Goal: Task Accomplishment & Management: Manage account settings

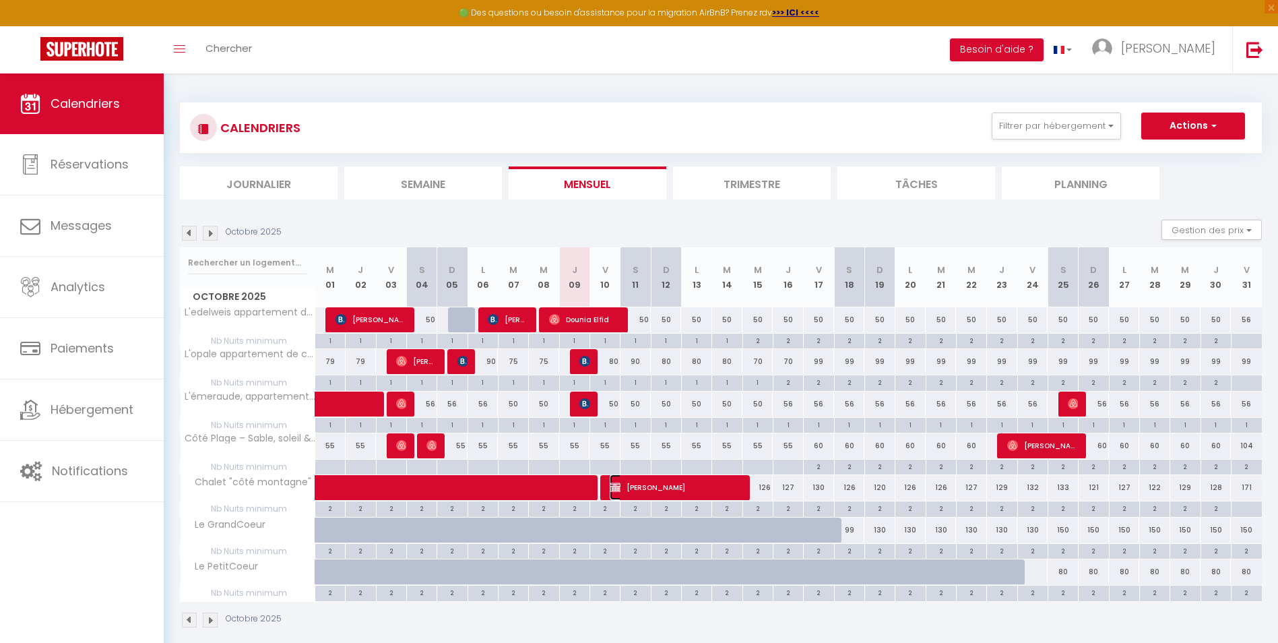
click at [670, 485] on span "[PERSON_NAME]" at bounding box center [675, 487] width 131 height 26
select select "OK"
select select "KO"
select select "0"
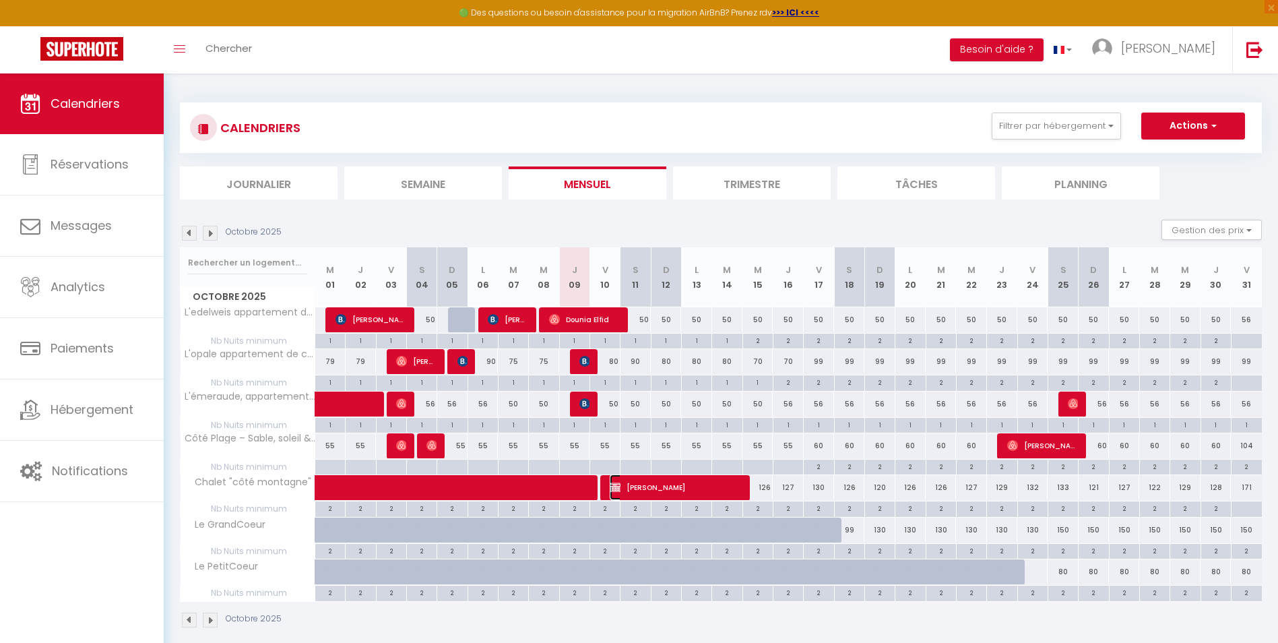
select select "1"
select select
select select "45797"
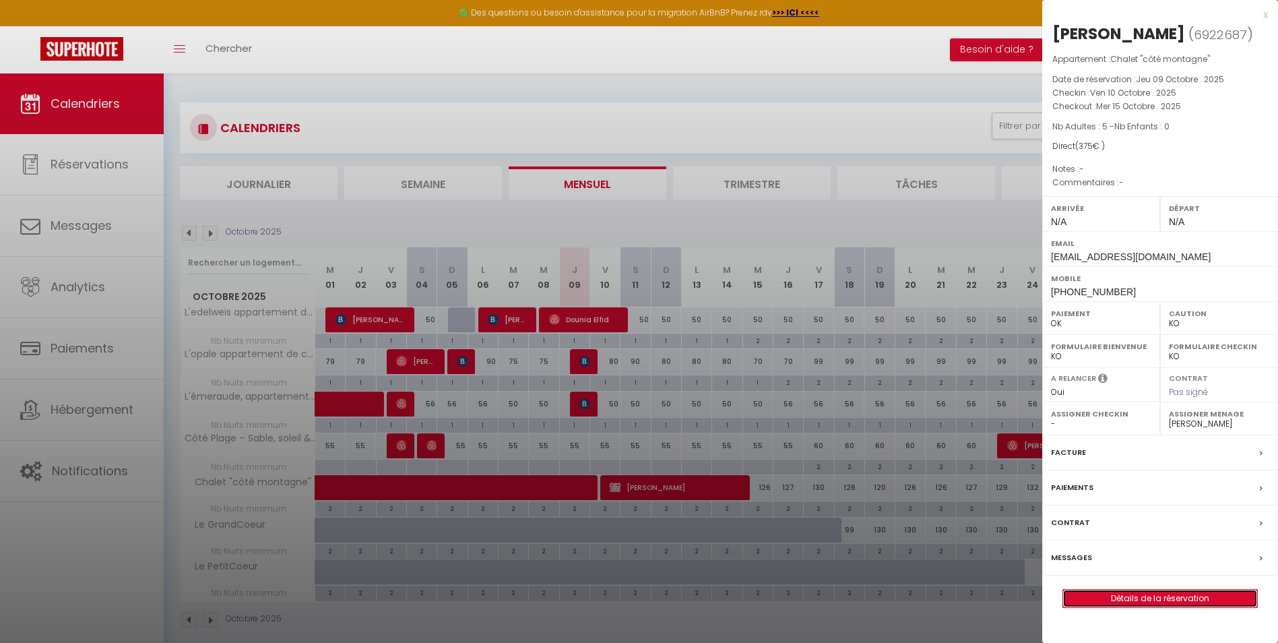
click at [1139, 594] on link "Détails de la réservation" at bounding box center [1160, 599] width 194 height 18
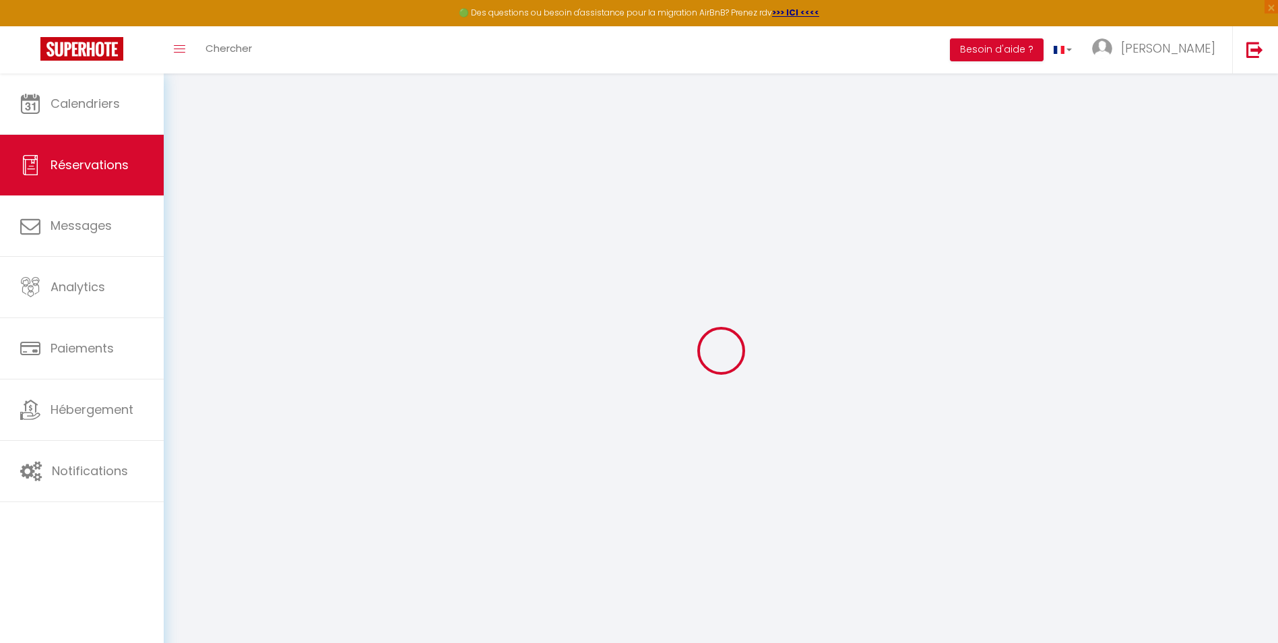
select select
checkbox input "false"
select select
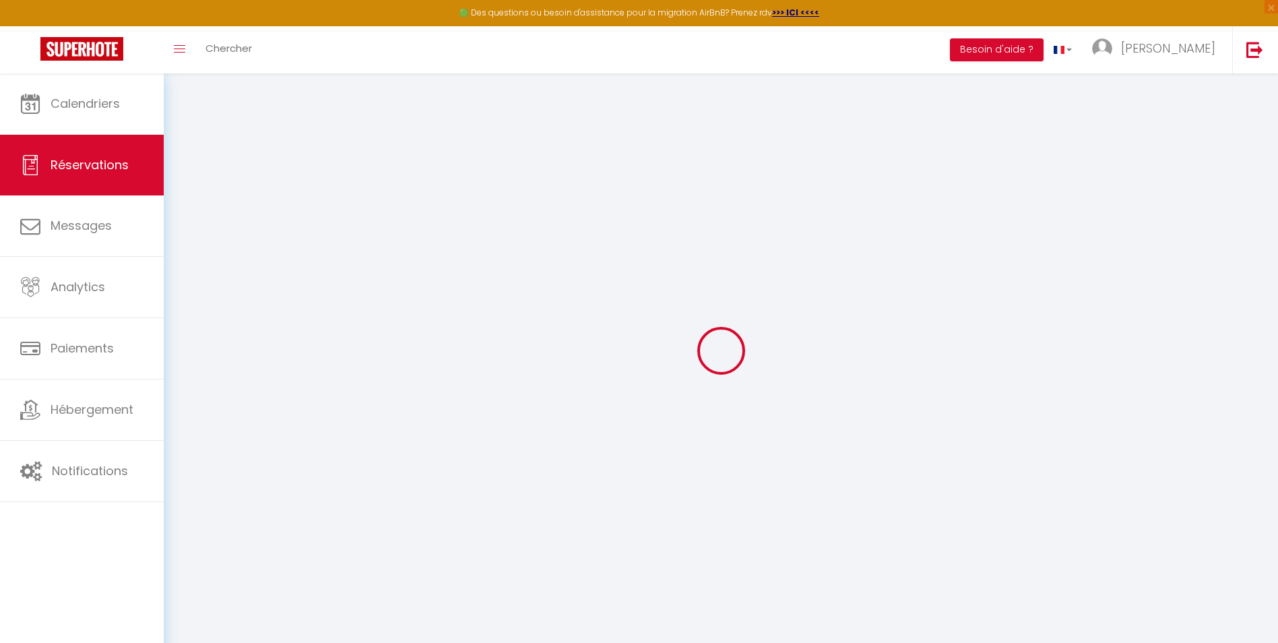
checkbox input "false"
select select
checkbox input "false"
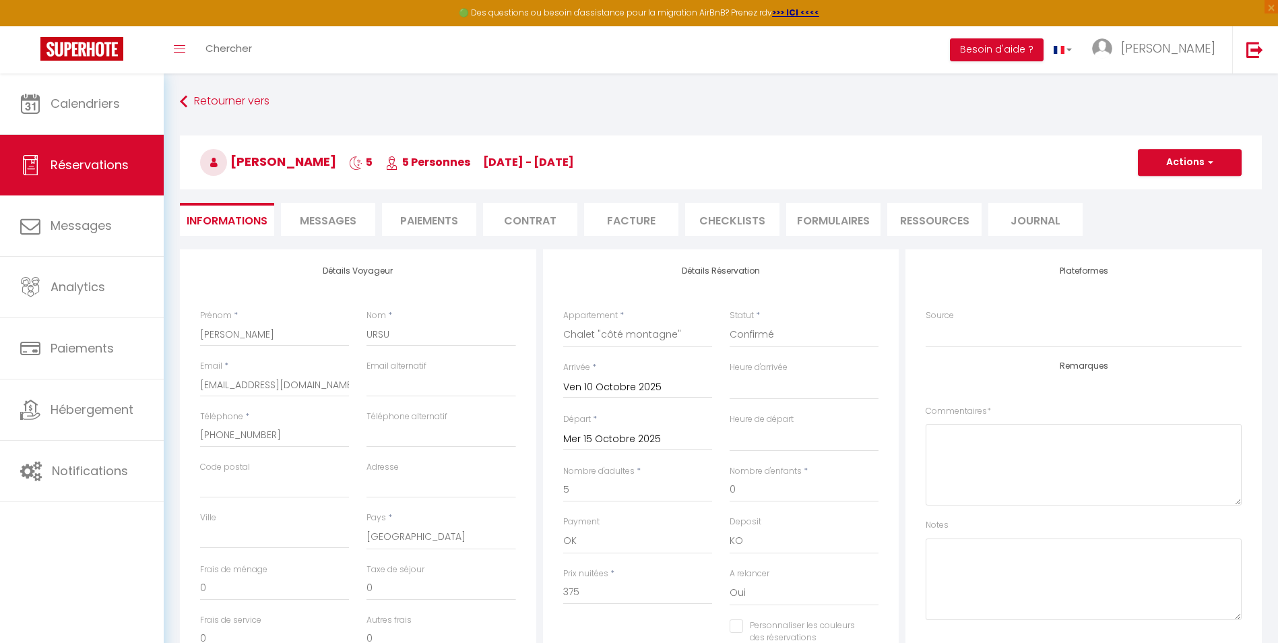
select select
checkbox input "false"
select select
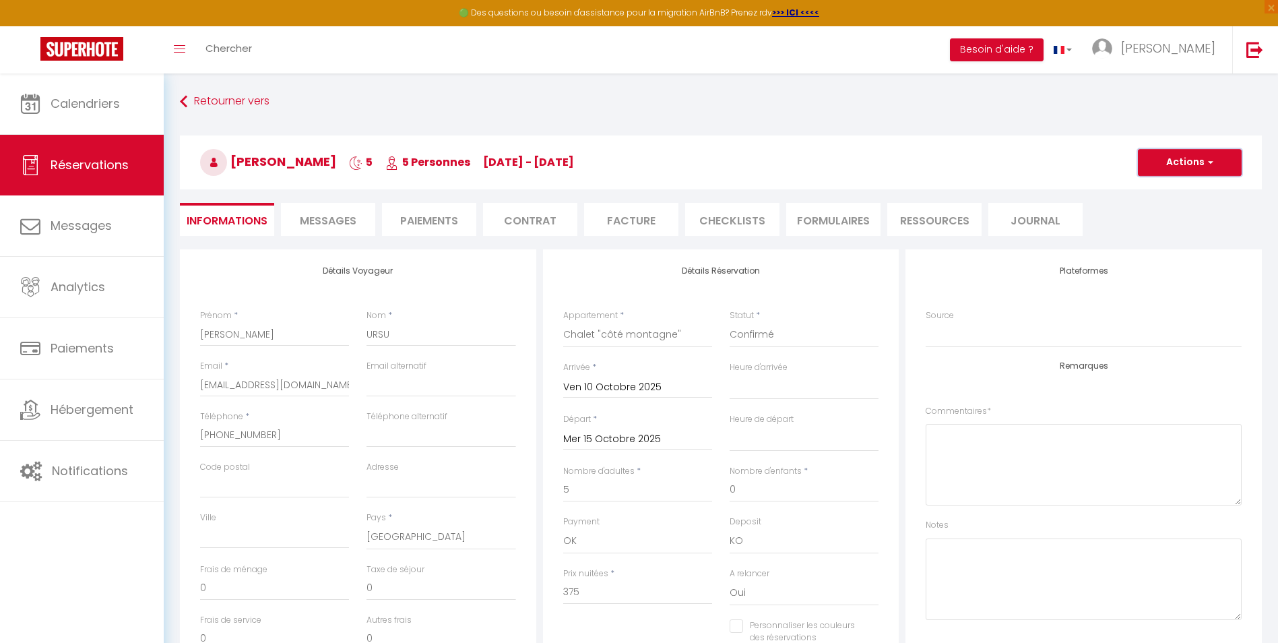
click at [1203, 170] on button "Actions" at bounding box center [1190, 162] width 104 height 27
click at [455, 216] on li "Paiements" at bounding box center [429, 219] width 94 height 33
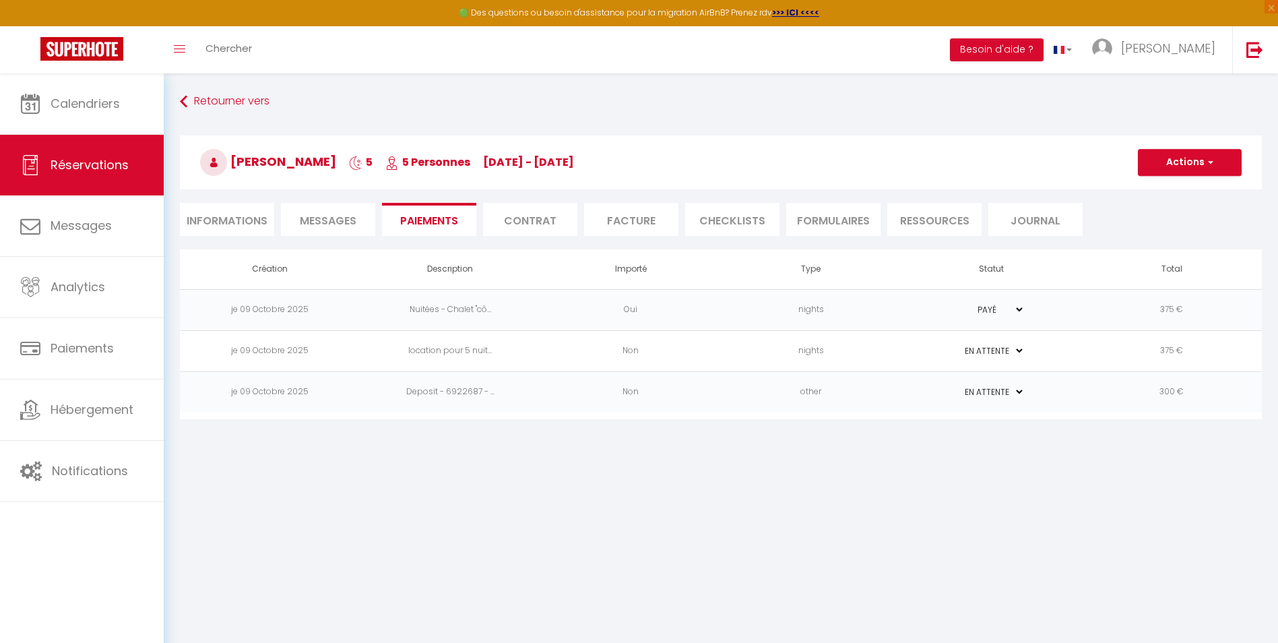
click at [1097, 311] on td "375 €" at bounding box center [1172, 309] width 181 height 41
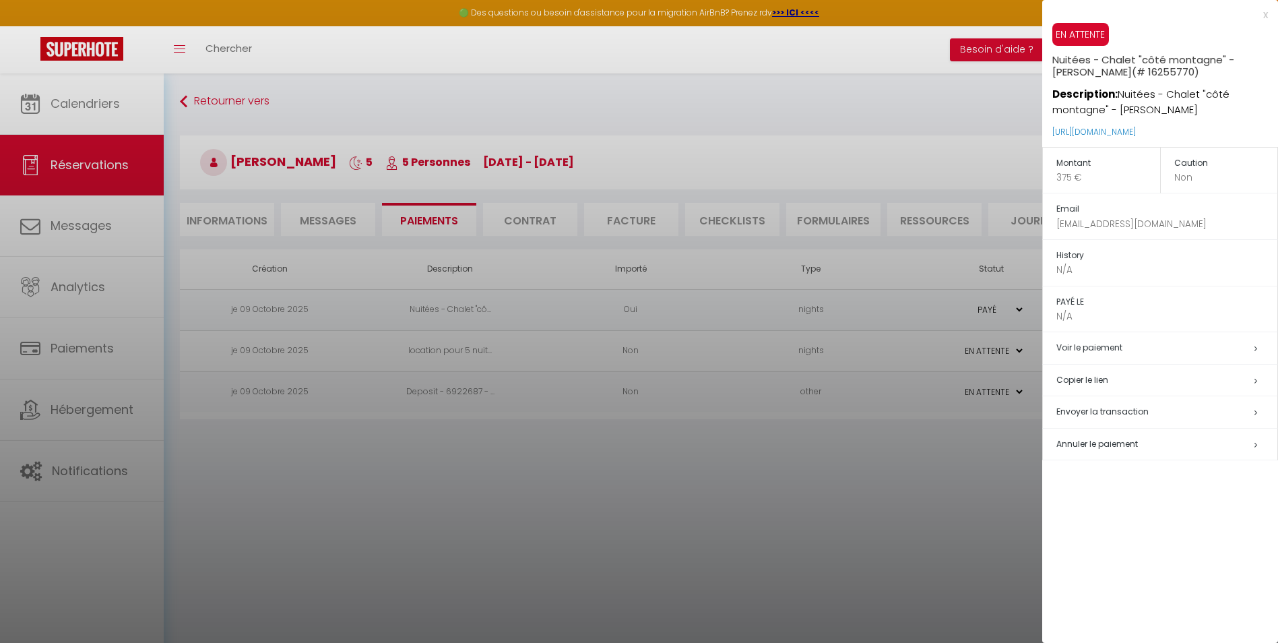
click at [1127, 409] on span "Envoyer la transaction" at bounding box center [1103, 411] width 92 height 11
select select "fr"
type input "[EMAIL_ADDRESS][DOMAIN_NAME]"
type input "Demande de paiement"
type textarea "Bonjour, Nous vous invitons à cliquer sur le lien ci-dessous pour effectuer le …"
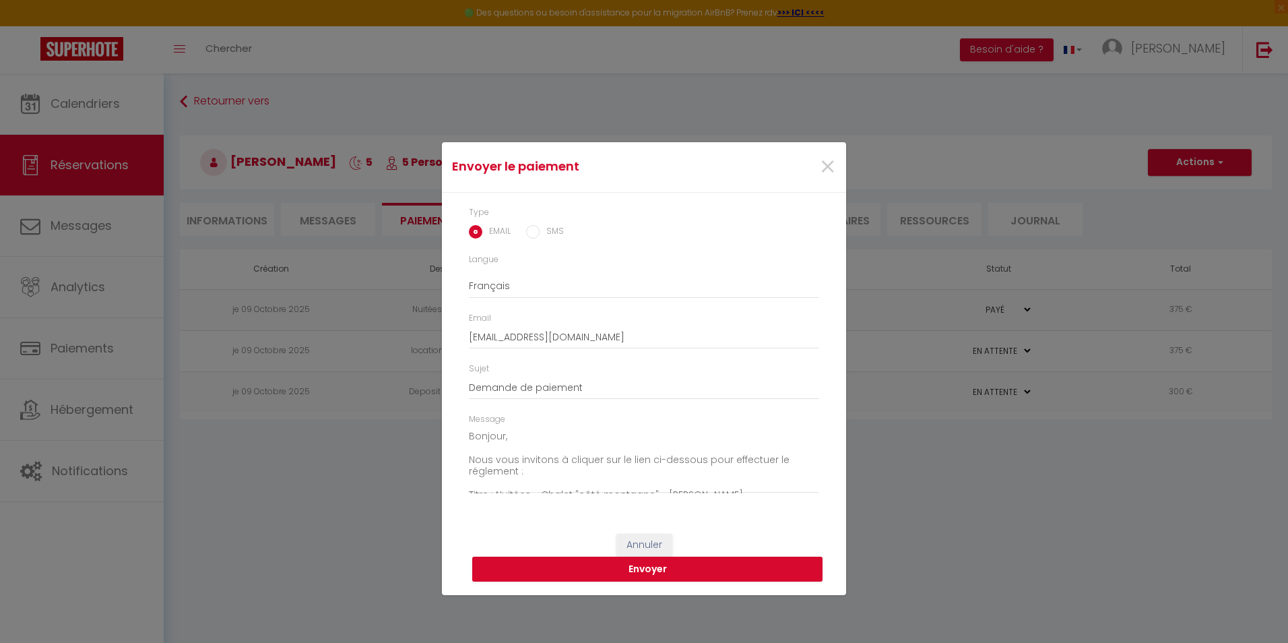
click at [532, 236] on input "SMS" at bounding box center [532, 231] width 13 height 13
radio input "true"
radio input "false"
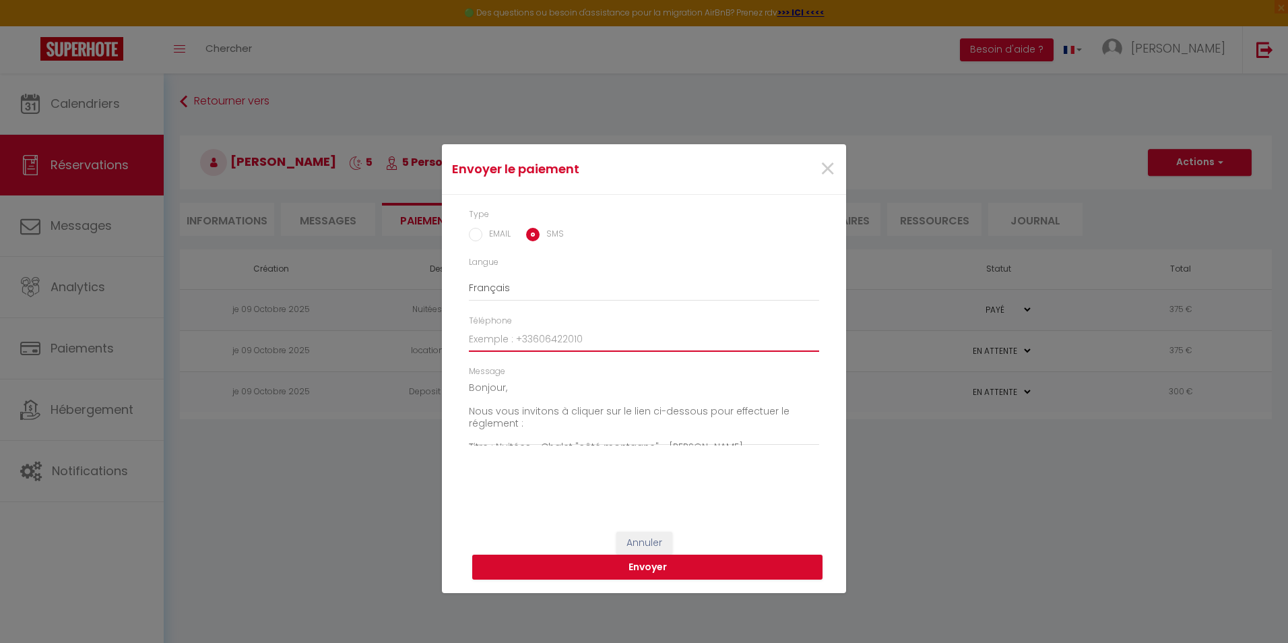
click at [503, 334] on input "Téléphone" at bounding box center [644, 339] width 350 height 24
type input "[PHONE_NUMBER]"
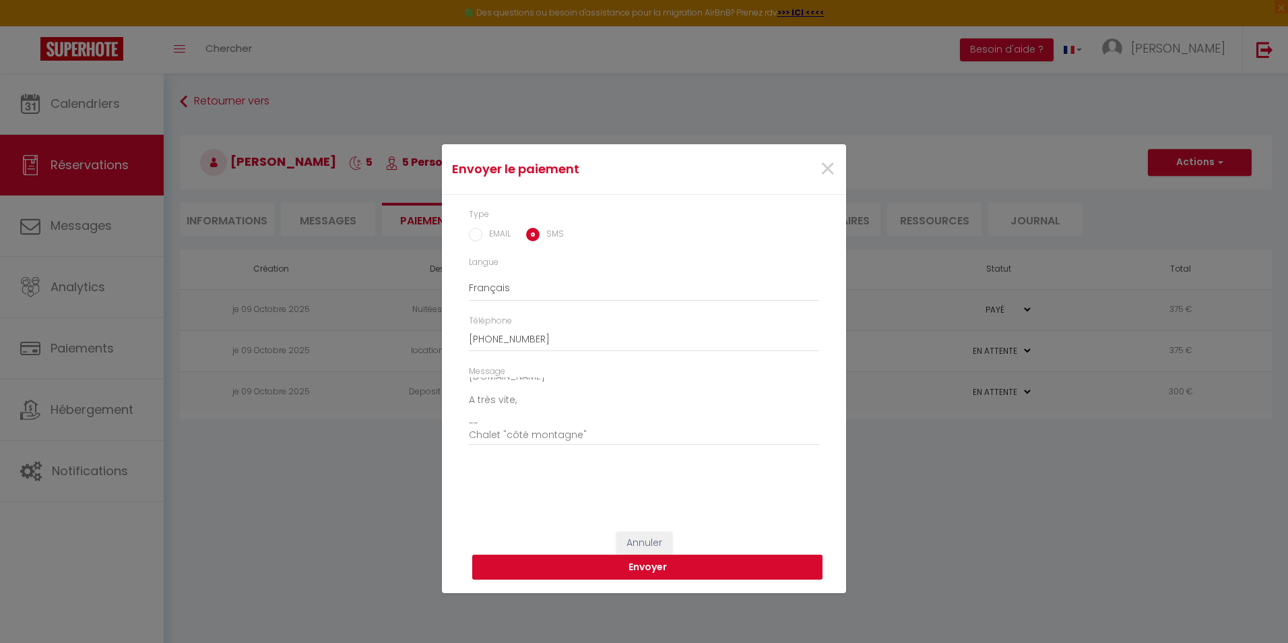
click at [652, 563] on button "Envoyer" at bounding box center [647, 568] width 350 height 26
click at [1099, 69] on div "Message not sent!" at bounding box center [1179, 72] width 202 height 34
click at [1096, 73] on div "Message not sent!" at bounding box center [1179, 72] width 202 height 34
drag, startPoint x: 586, startPoint y: 438, endPoint x: 443, endPoint y: 346, distance: 169.7
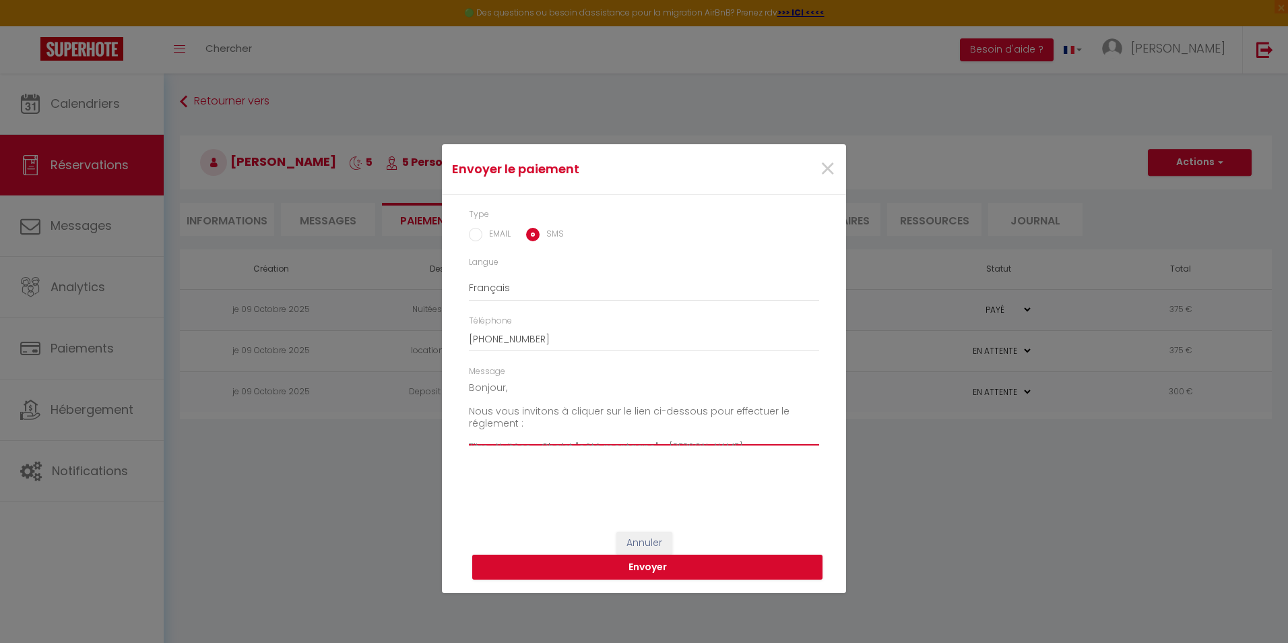
click at [443, 346] on div "Type EMAIL SMS Langue Anglais Français Espagnol Portugais Téléphone [PHONE_NUMB…" at bounding box center [644, 356] width 404 height 323
